Goal: Transaction & Acquisition: Download file/media

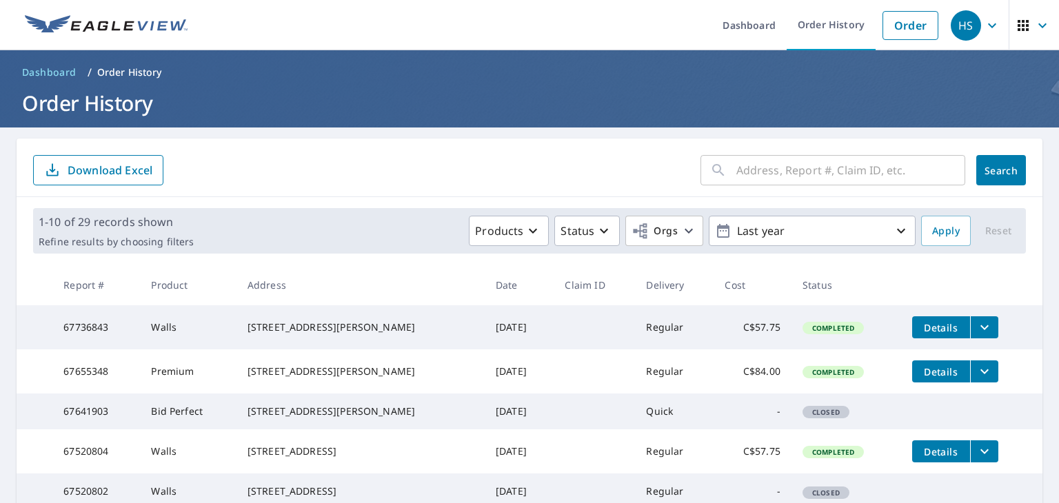
click at [940, 332] on span "Details" at bounding box center [940, 327] width 41 height 13
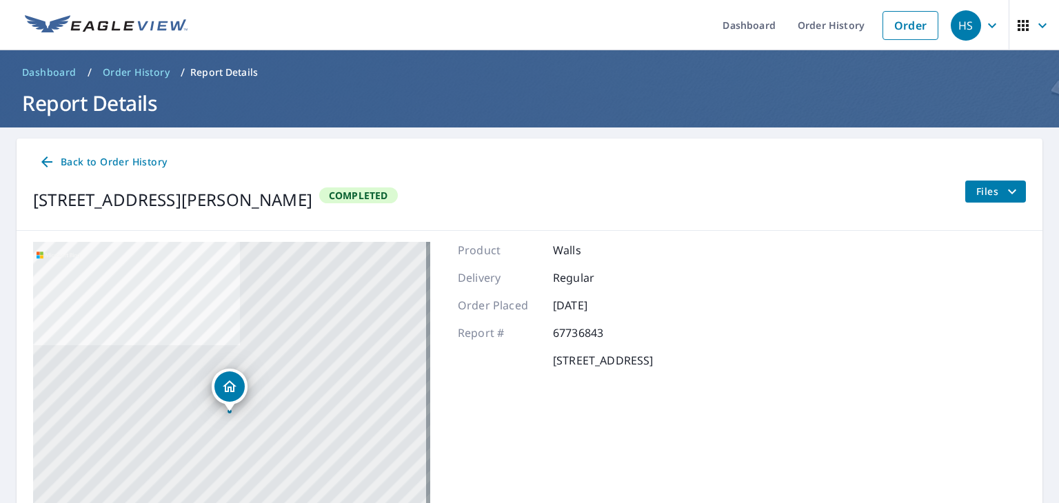
click at [1008, 184] on icon "filesDropdownBtn-67736843" at bounding box center [1012, 191] width 17 height 17
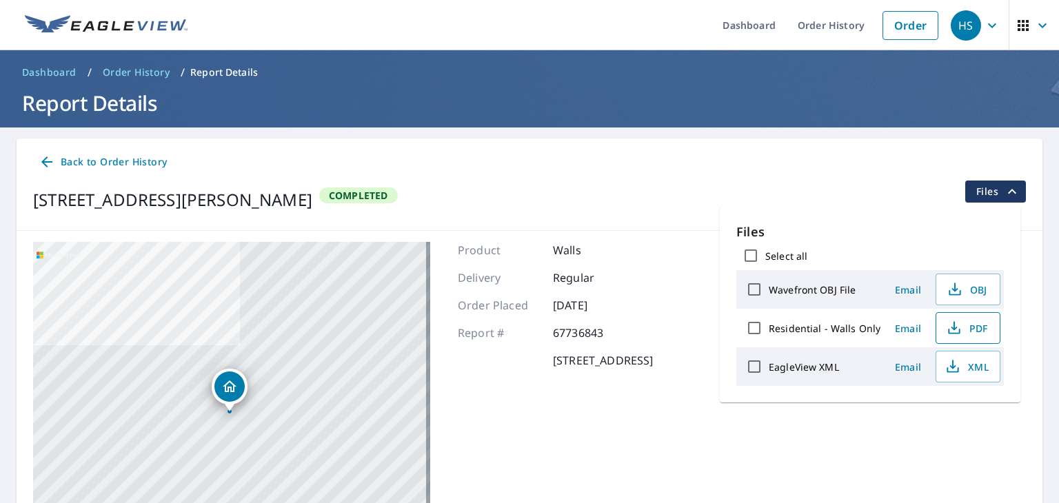
click at [966, 332] on span "PDF" at bounding box center [966, 328] width 44 height 17
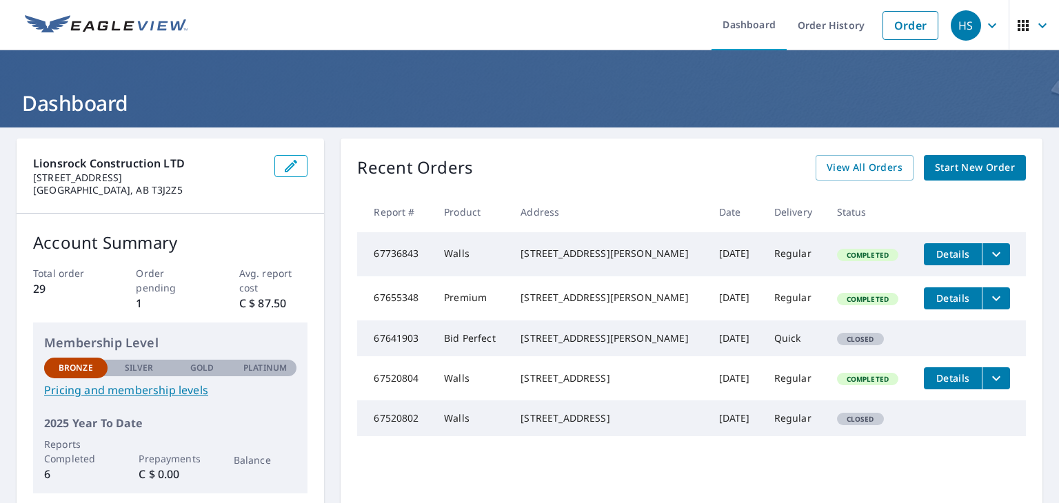
click at [992, 255] on icon "filesDropdownBtn-67736843" at bounding box center [996, 254] width 8 height 5
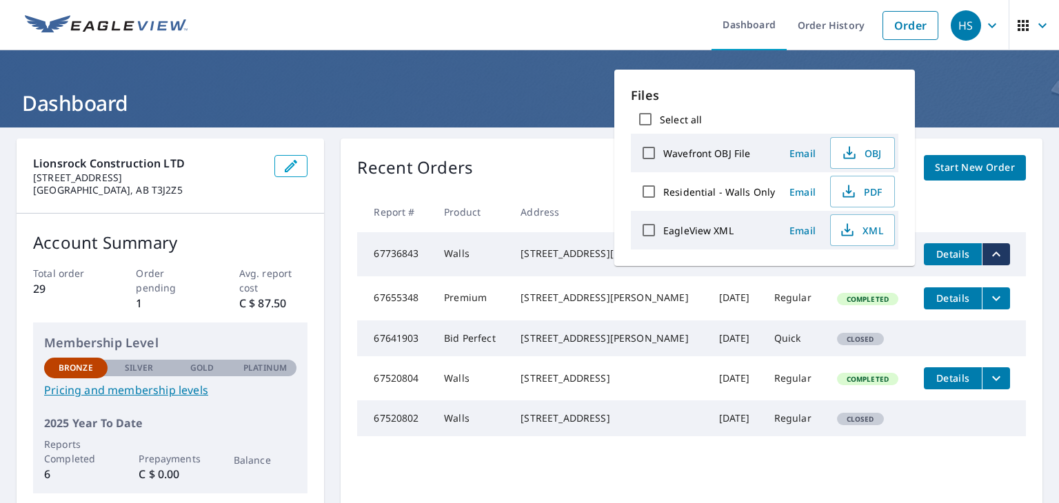
click at [988, 255] on icon "filesDropdownBtn-67736843" at bounding box center [996, 254] width 17 height 17
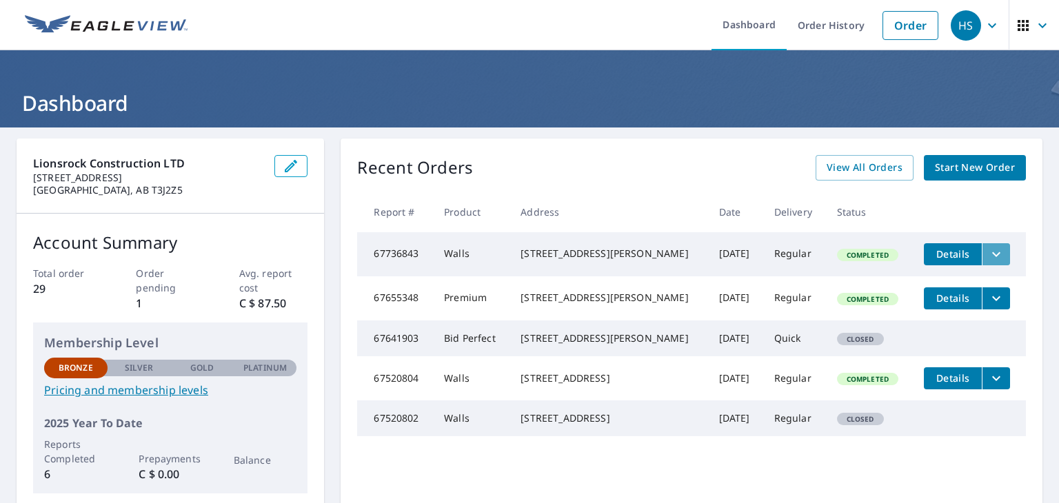
click at [992, 255] on icon "filesDropdownBtn-67736843" at bounding box center [996, 254] width 8 height 5
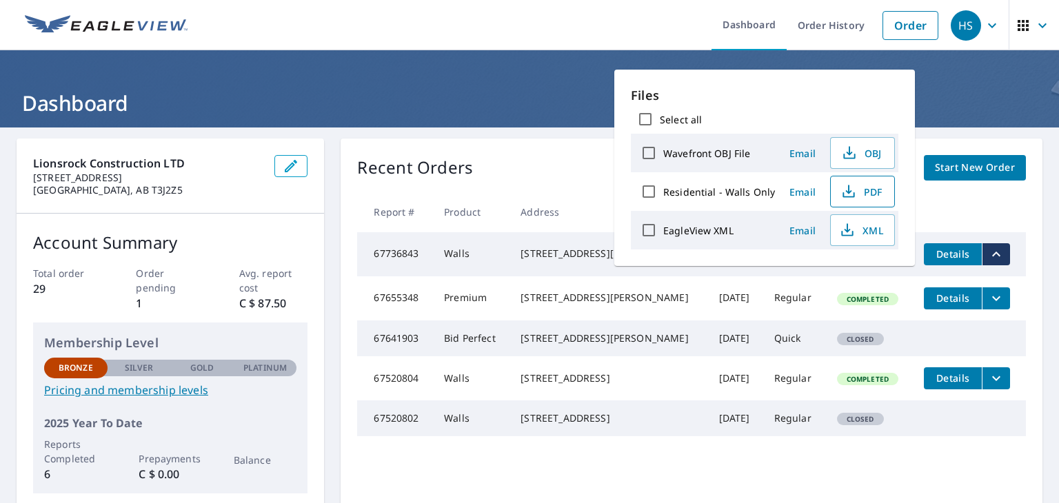
click at [853, 199] on button "PDF" at bounding box center [862, 192] width 65 height 32
